Goal: Information Seeking & Learning: Learn about a topic

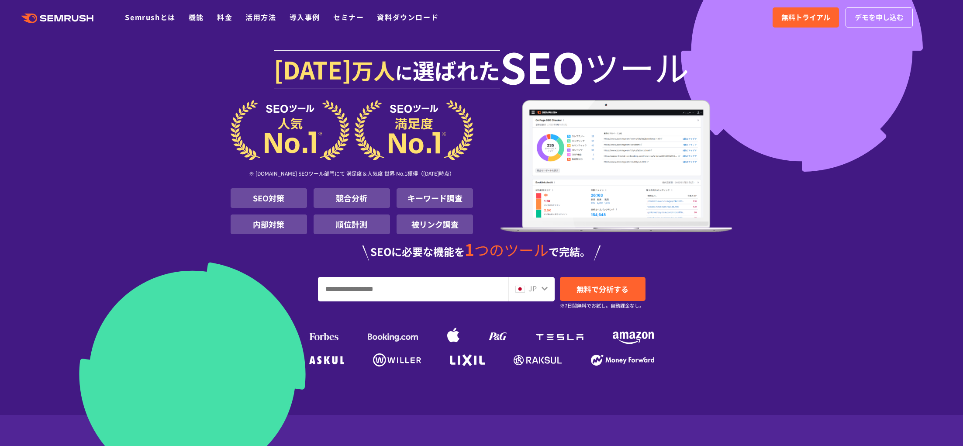
click at [374, 285] on input "URL、キーワードを入力してください" at bounding box center [412, 289] width 189 height 24
type input "*********"
click at [598, 301] on small "※7日間無料でお試し。自動課金なし。" at bounding box center [602, 305] width 84 height 8
click at [599, 294] on link "無料で分析する" at bounding box center [603, 289] width 86 height 24
click at [461, 290] on input "URL、キーワードを入力してください" at bounding box center [412, 289] width 189 height 24
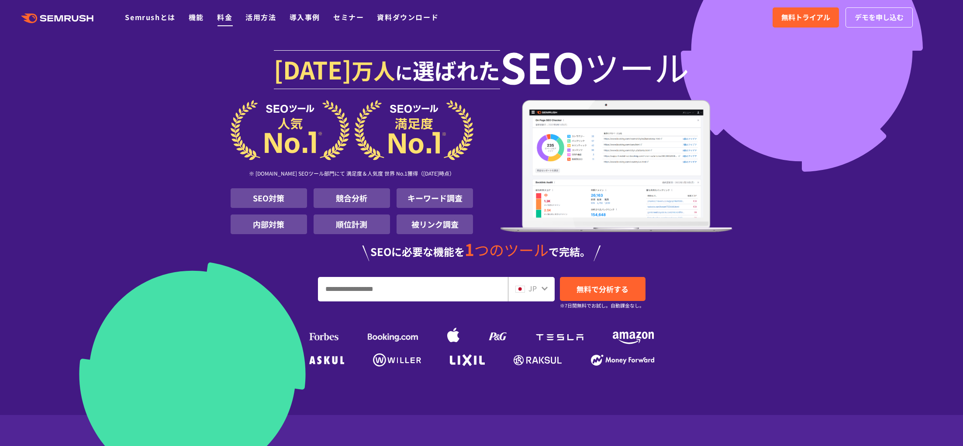
click at [232, 14] on link "料金" at bounding box center [224, 17] width 15 height 10
